Goal: Task Accomplishment & Management: Use online tool/utility

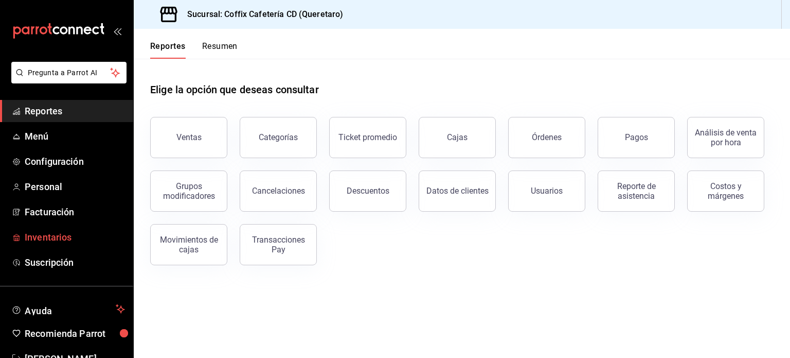
click at [86, 242] on span "Inventarios" at bounding box center [75, 237] width 100 height 14
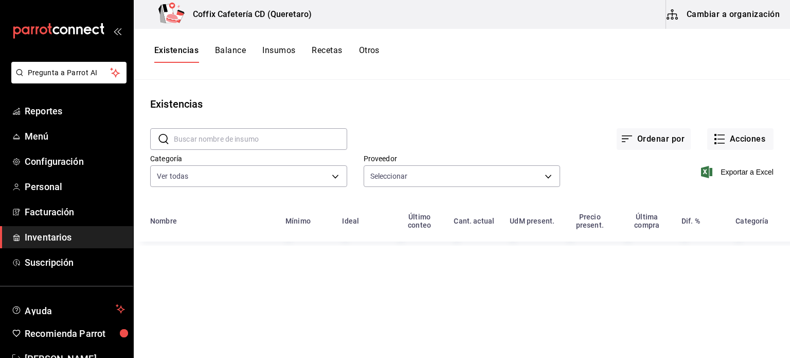
type input "346d4822-b76d-4e10-8c6e-55c4dace4fb6,571499b8-ab11-47ce-8636-289efa0207c7,bb6ee…"
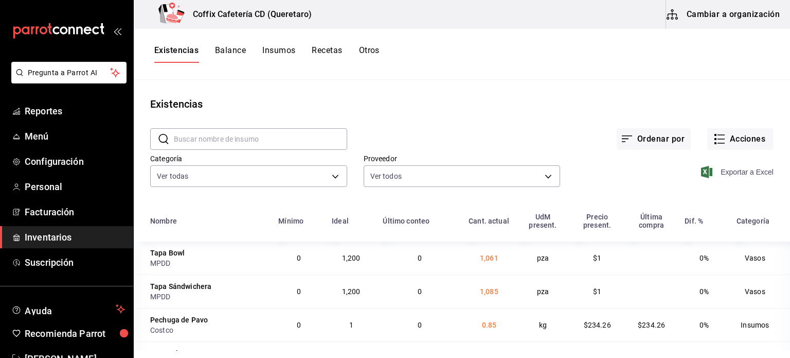
click at [722, 166] on span "Exportar a Excel" at bounding box center [739, 172] width 71 height 12
